Goal: Task Accomplishment & Management: Complete application form

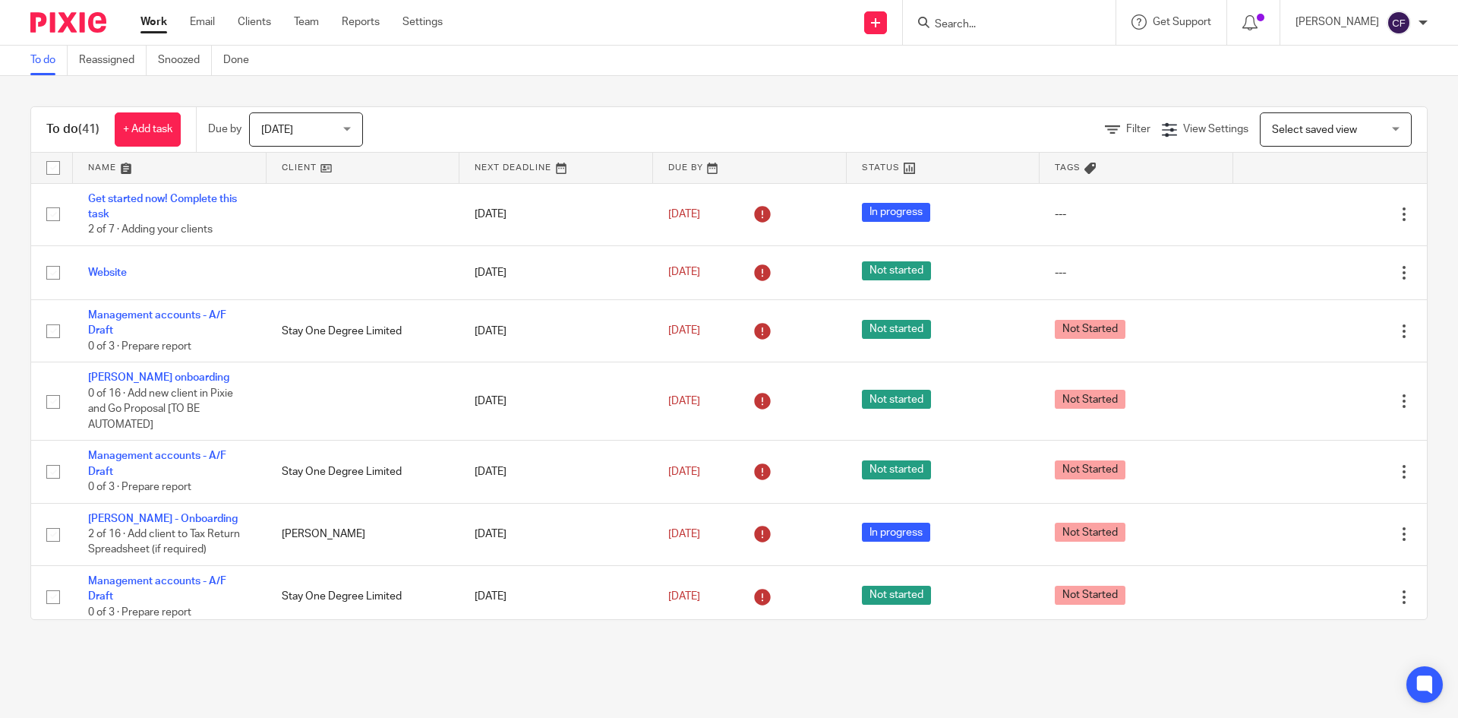
click at [256, 20] on link "Clients" at bounding box center [254, 21] width 33 height 15
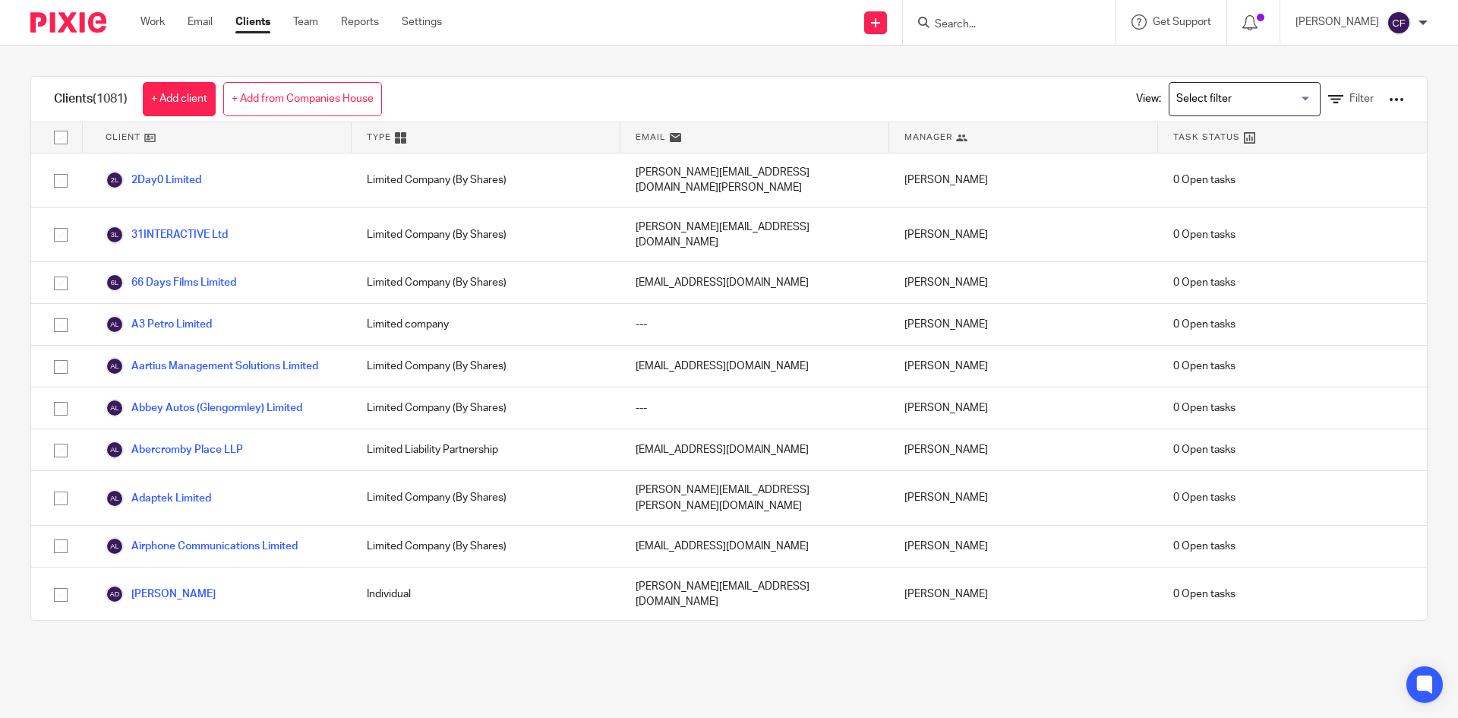
click at [305, 94] on link "+ Add from Companies House" at bounding box center [302, 99] width 159 height 34
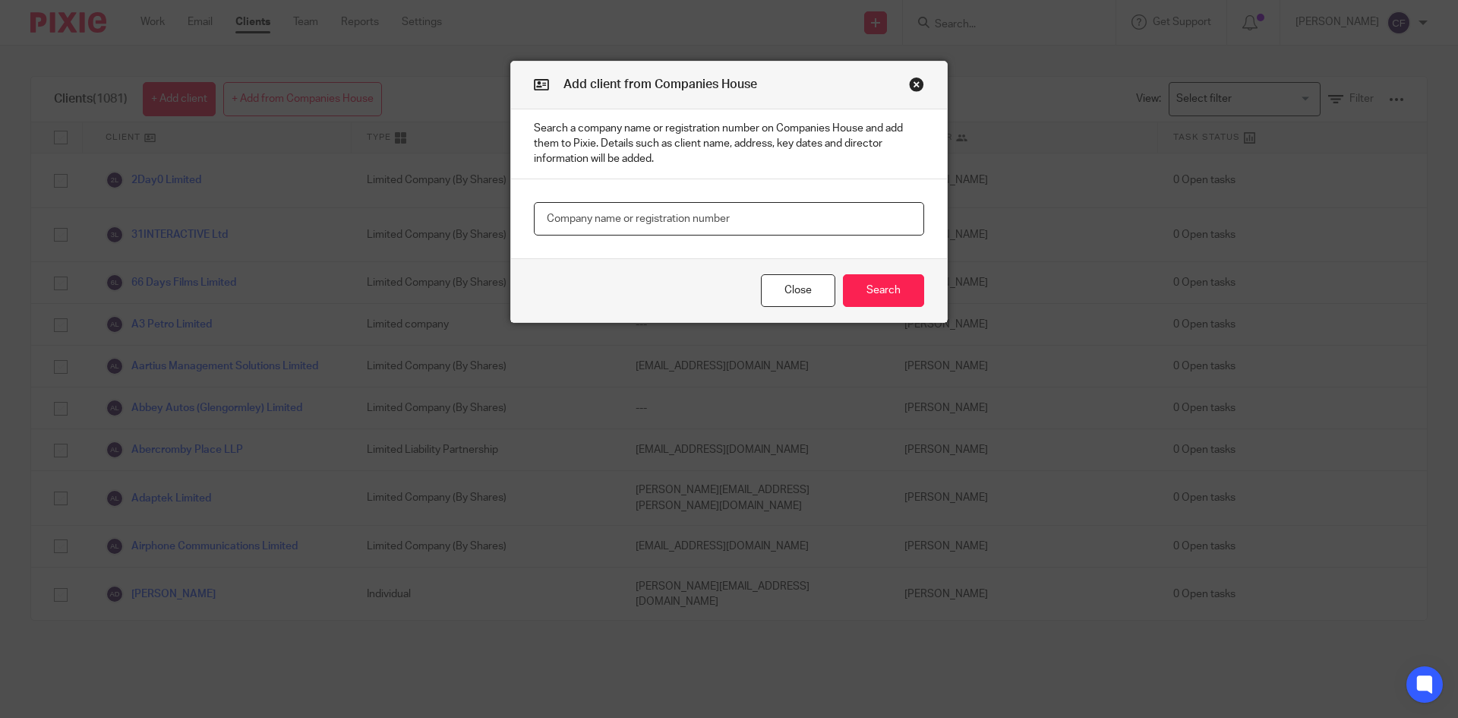
click at [658, 223] on input "text" at bounding box center [729, 219] width 390 height 34
type input "aw buil"
click at [870, 297] on button "Search" at bounding box center [883, 290] width 81 height 33
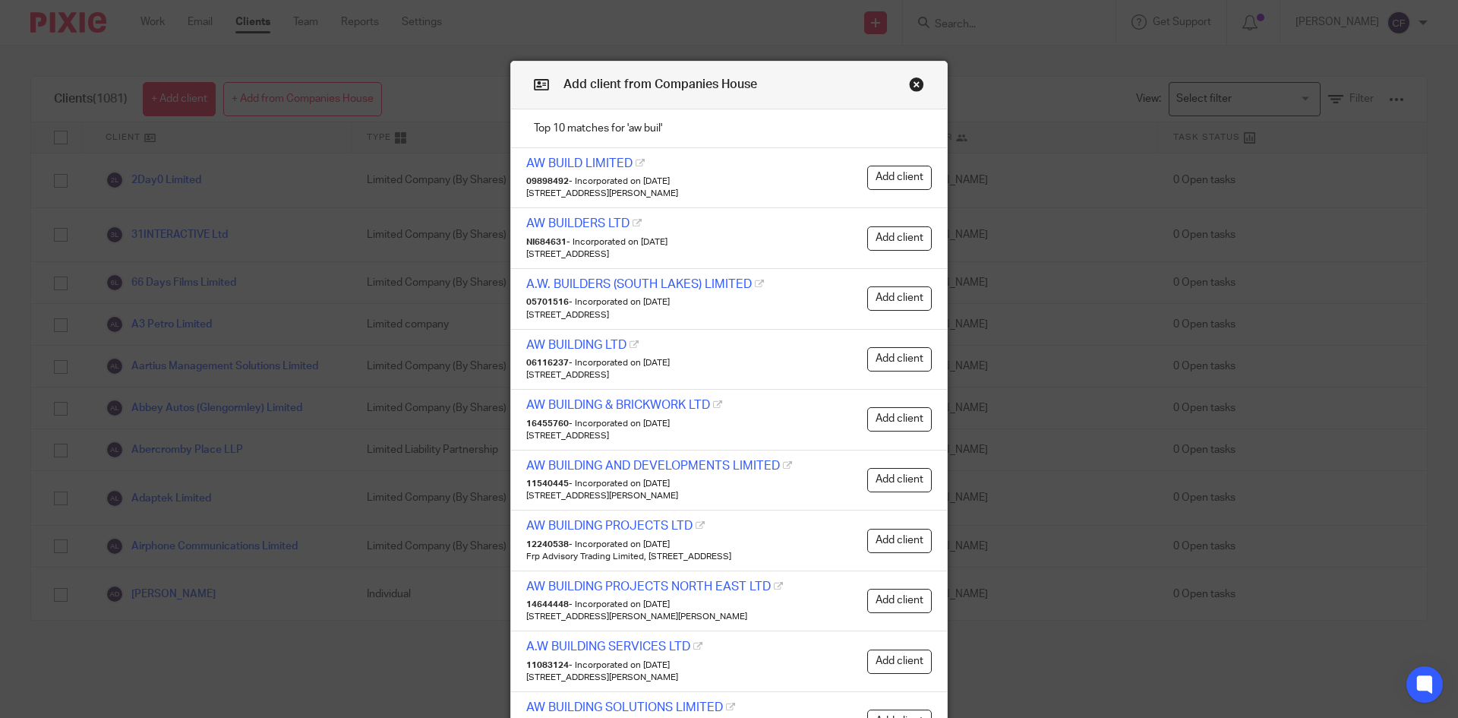
click at [881, 240] on button "Add client" at bounding box center [899, 238] width 65 height 24
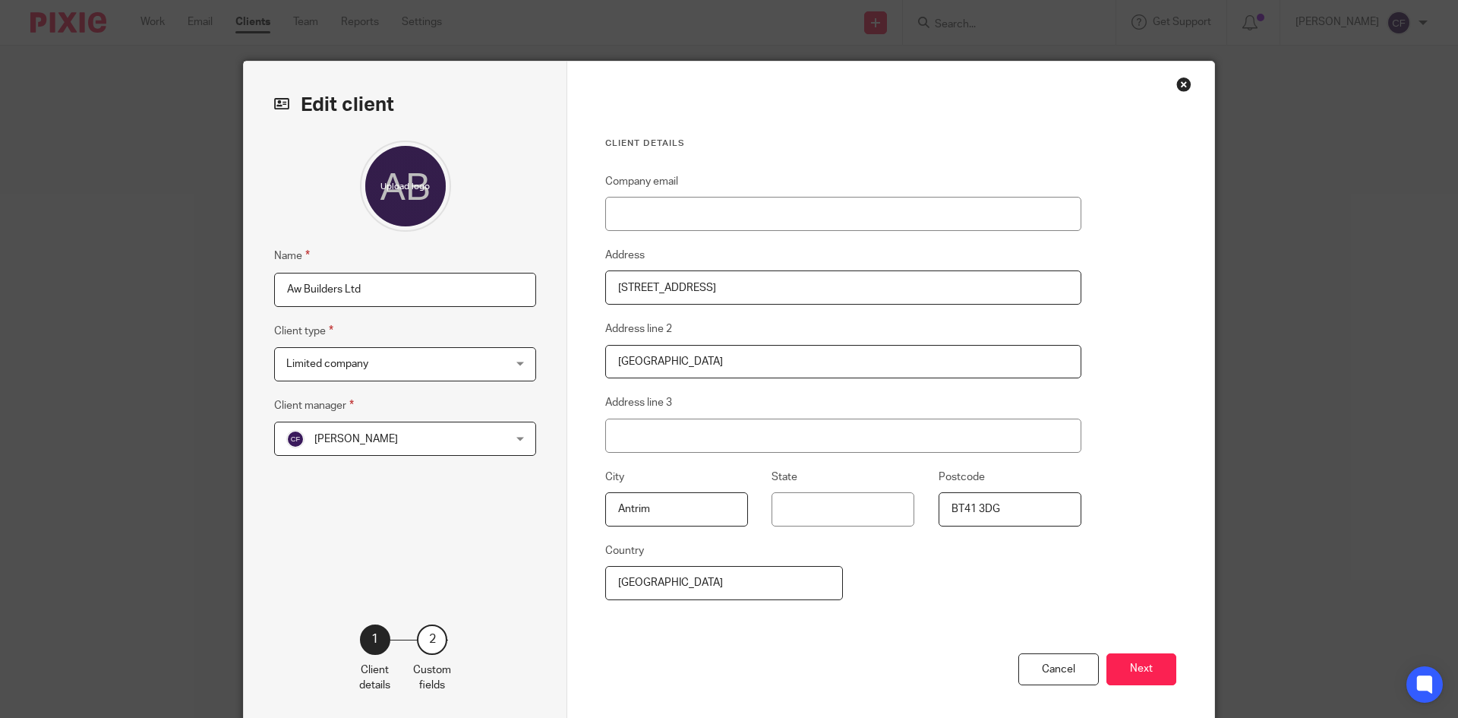
click at [1133, 672] on button "Next" at bounding box center [1142, 669] width 70 height 33
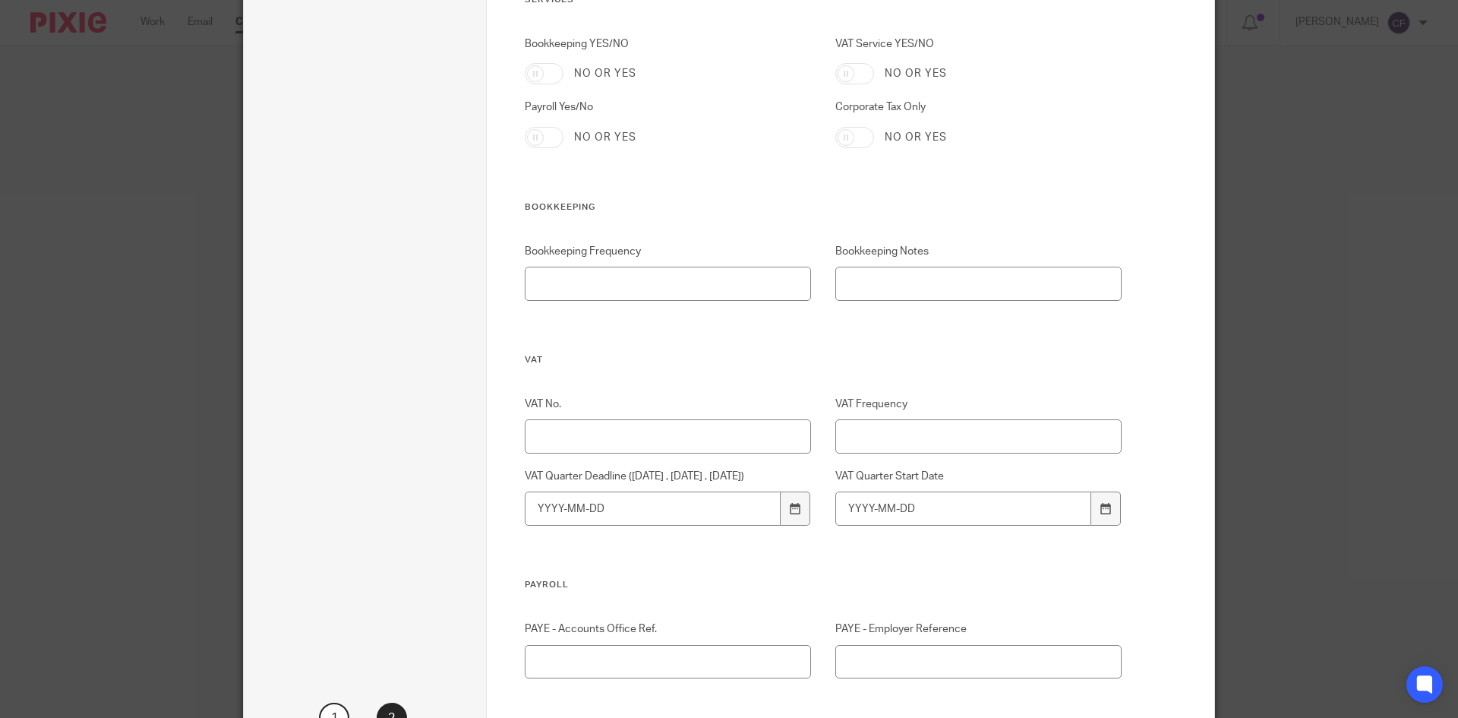
scroll to position [921, 0]
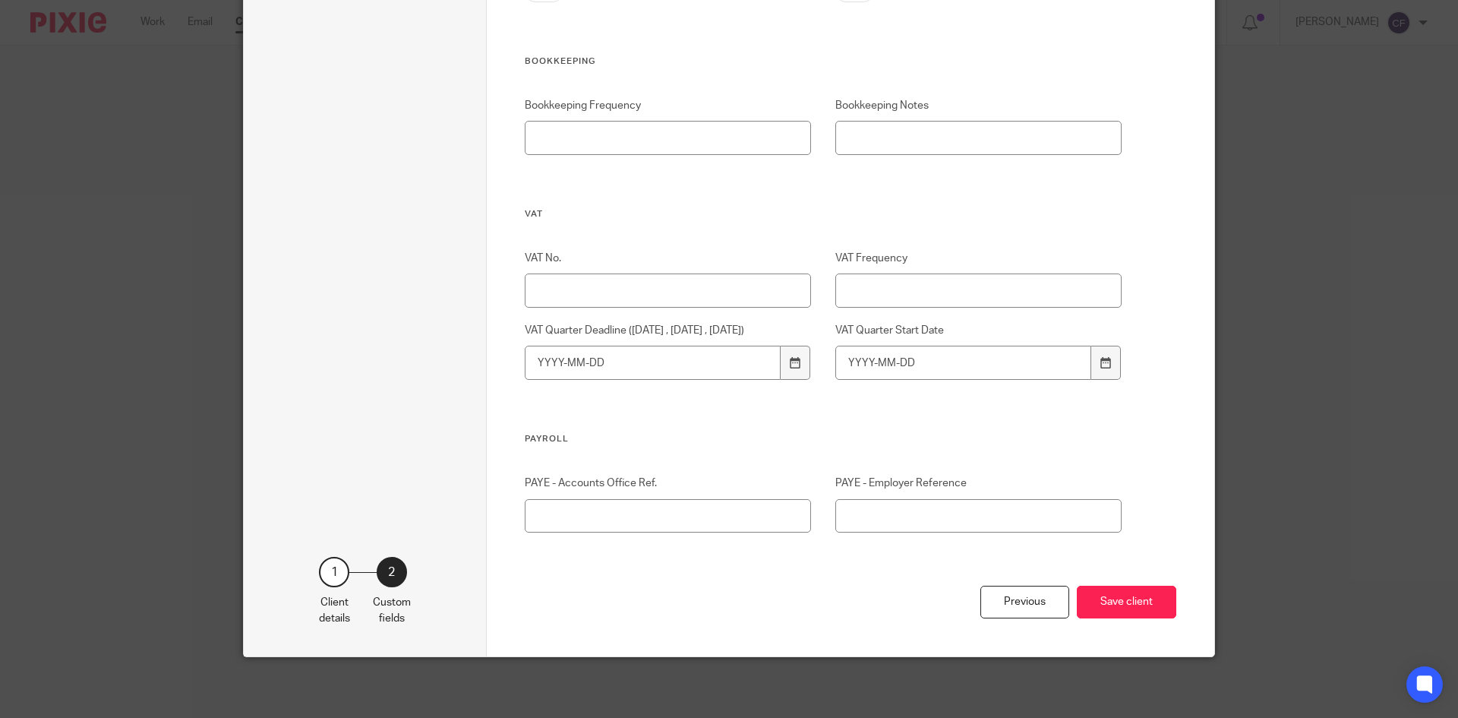
click at [1142, 612] on button "Save client" at bounding box center [1127, 602] width 100 height 33
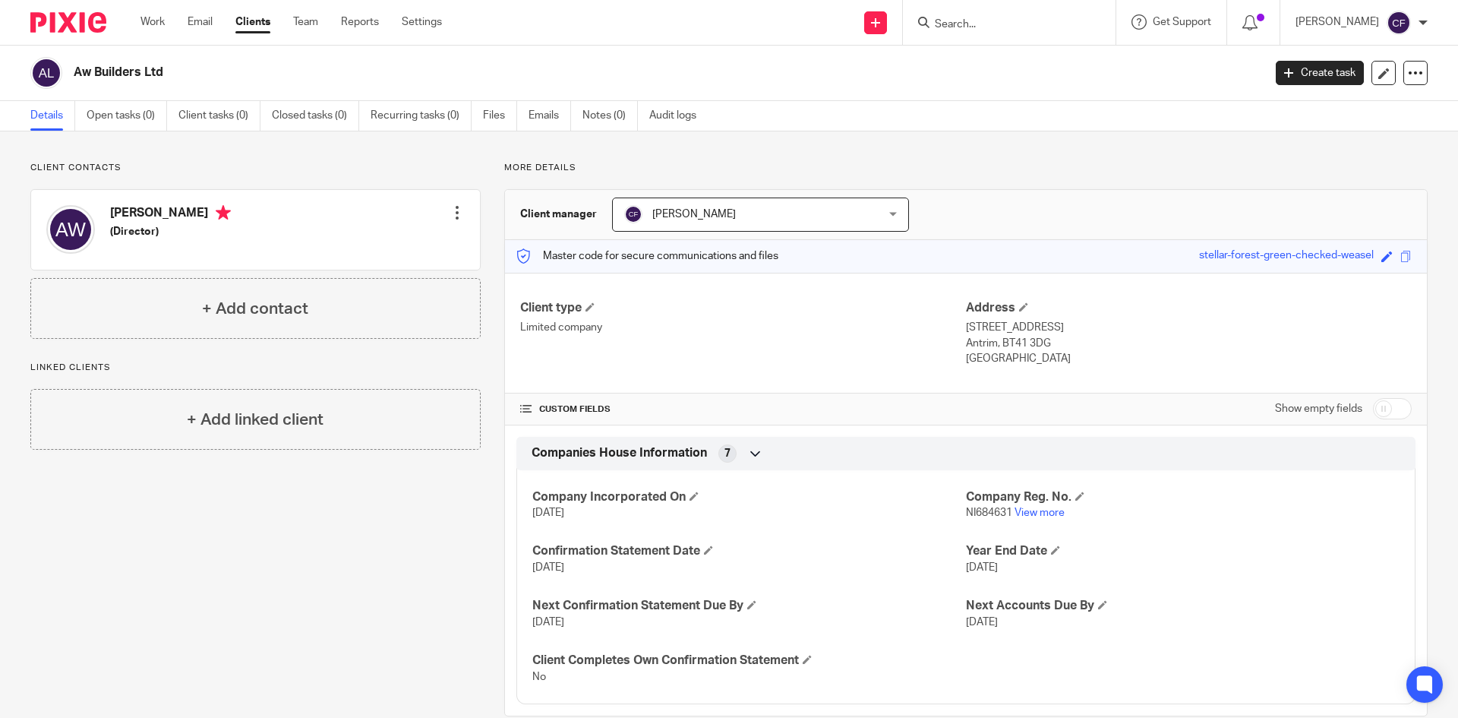
click at [254, 22] on link "Clients" at bounding box center [252, 21] width 35 height 15
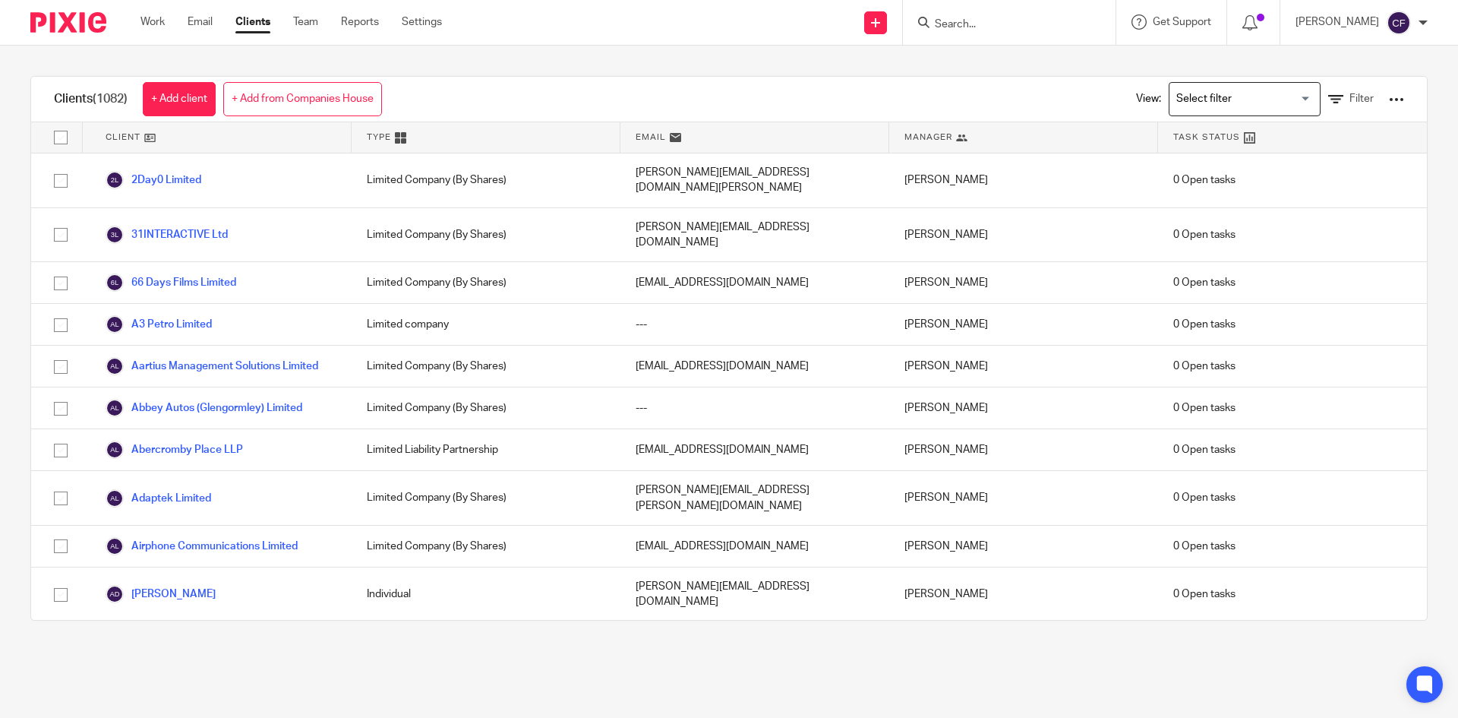
click at [282, 93] on link "+ Add from Companies House" at bounding box center [302, 99] width 159 height 34
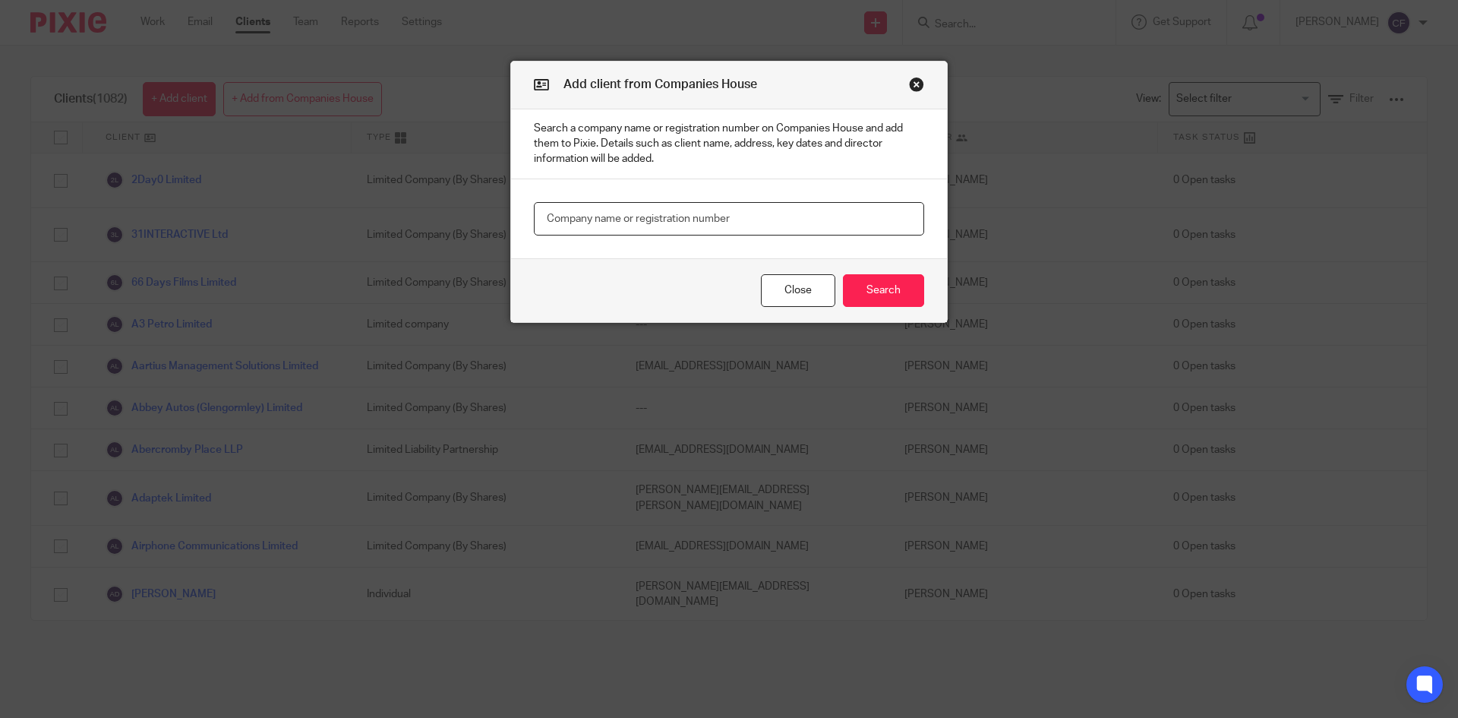
click at [587, 218] on input "text" at bounding box center [729, 219] width 390 height 34
type input "brownies on"
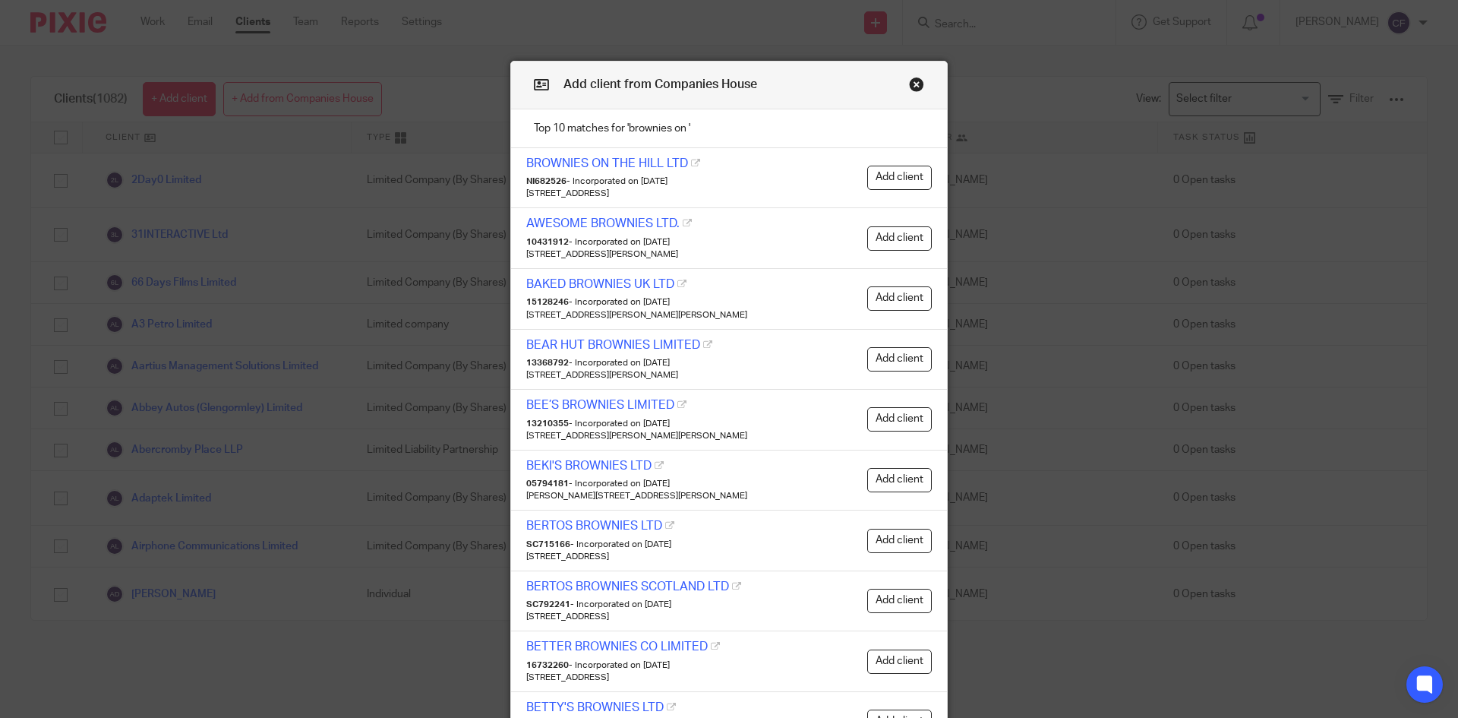
click at [913, 178] on button "Add client" at bounding box center [899, 178] width 65 height 24
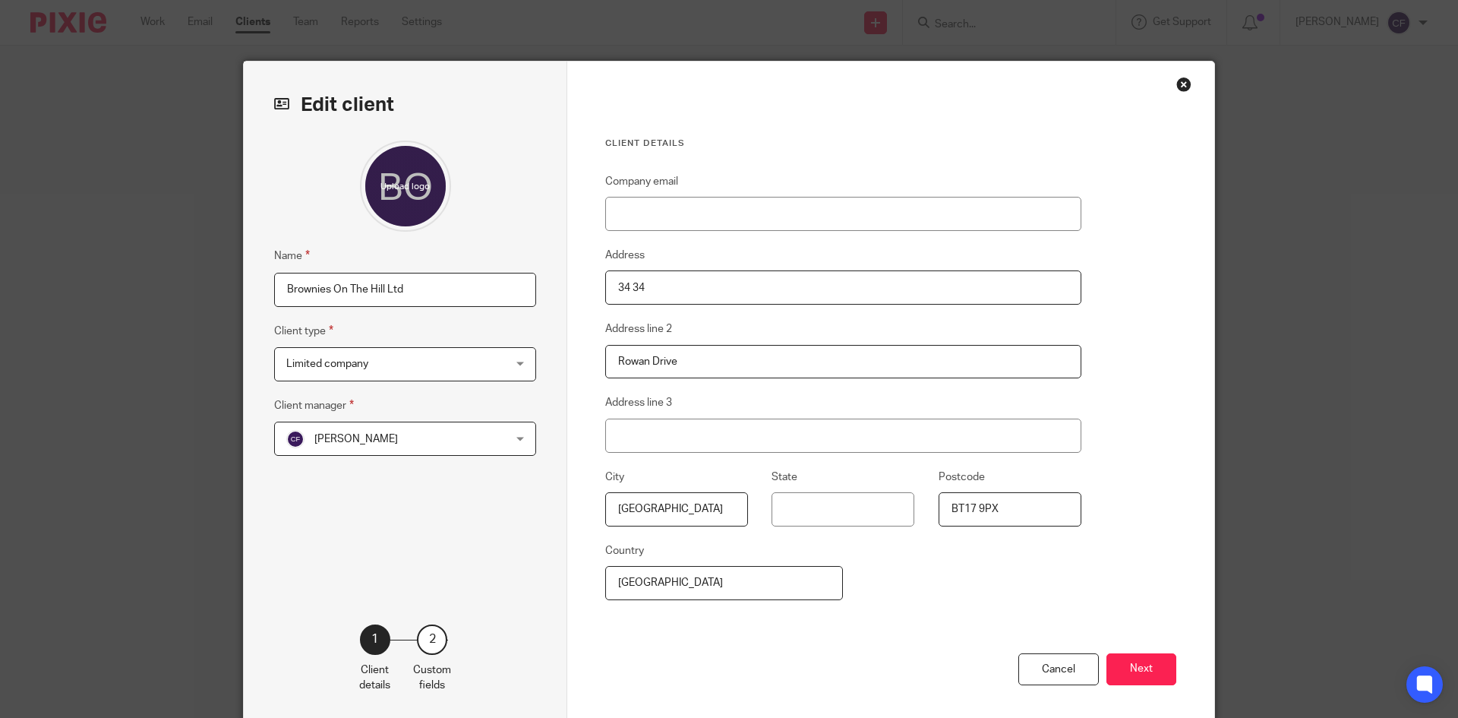
click at [1146, 674] on button "Next" at bounding box center [1142, 669] width 70 height 33
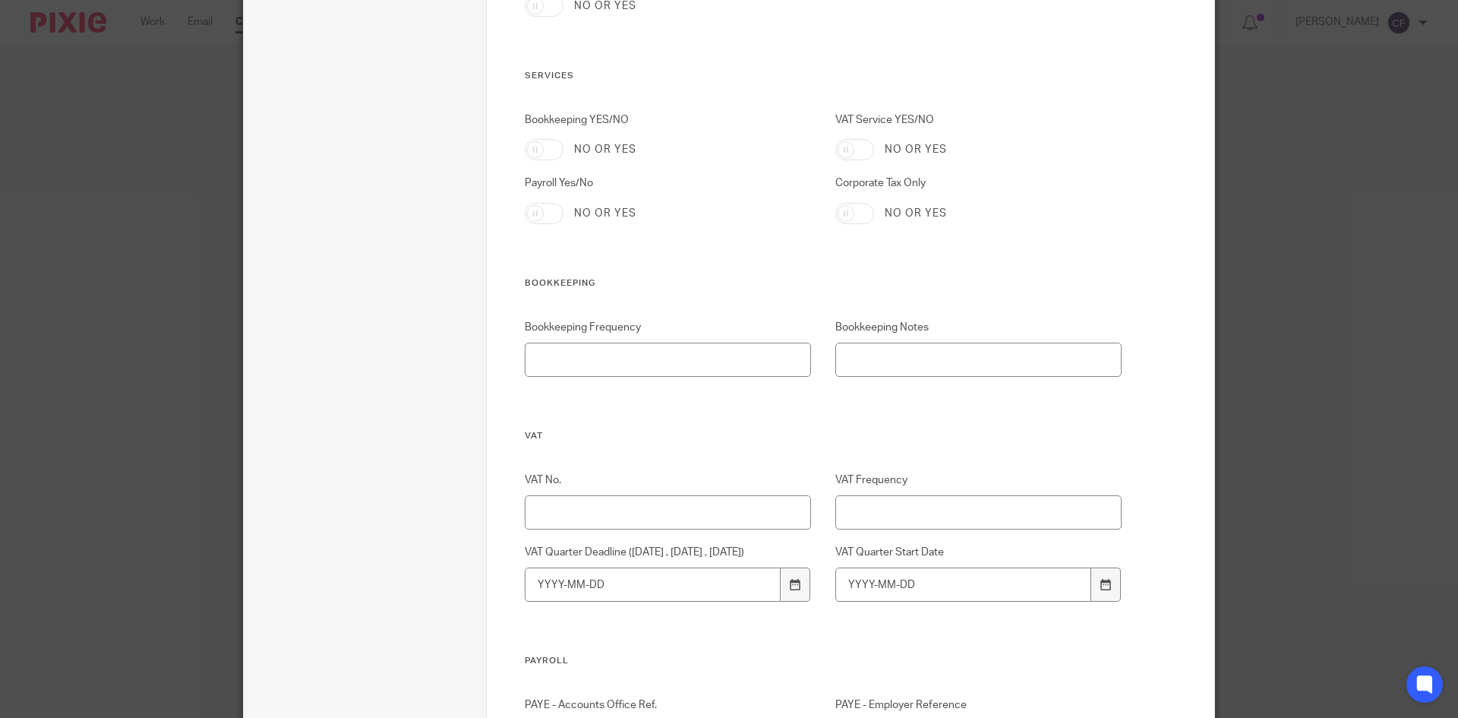
scroll to position [921, 0]
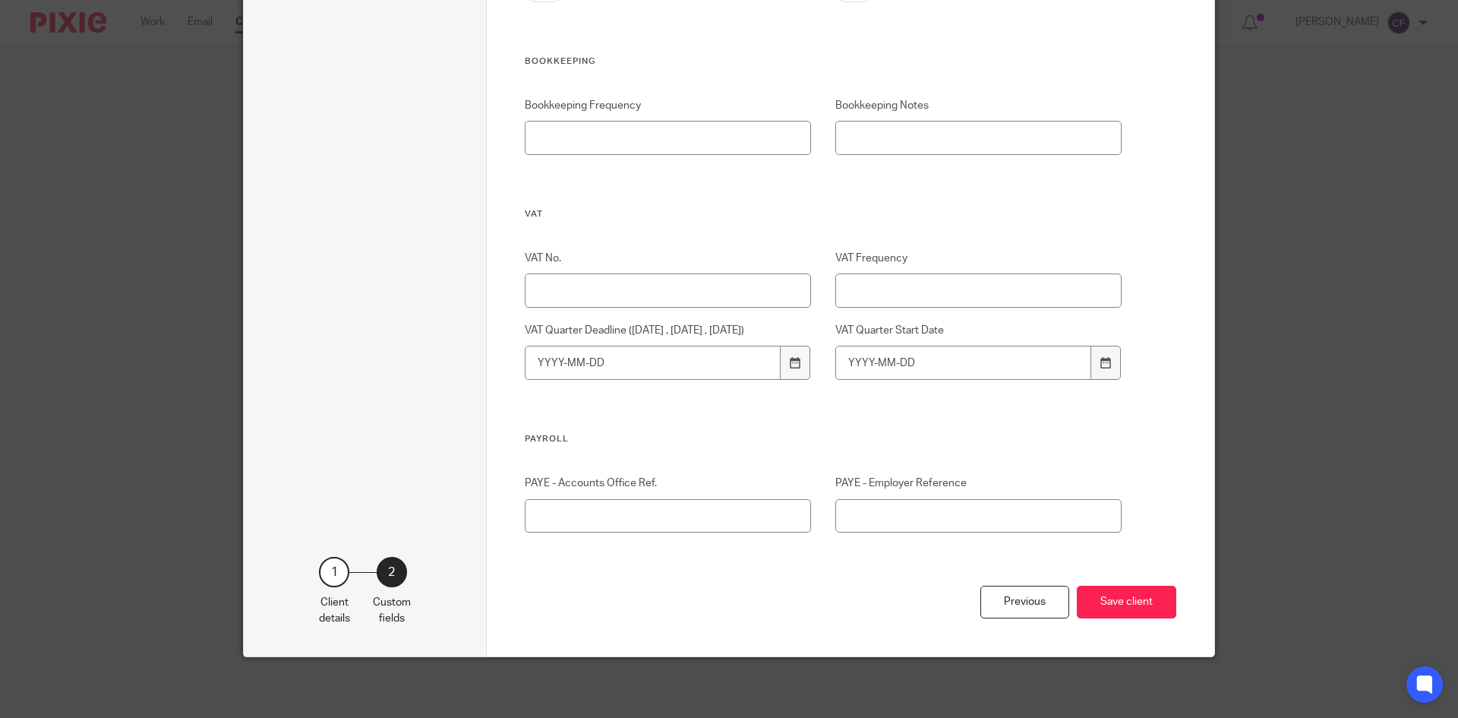
click at [1158, 604] on button "Save client" at bounding box center [1127, 602] width 100 height 33
